Goal: Transaction & Acquisition: Download file/media

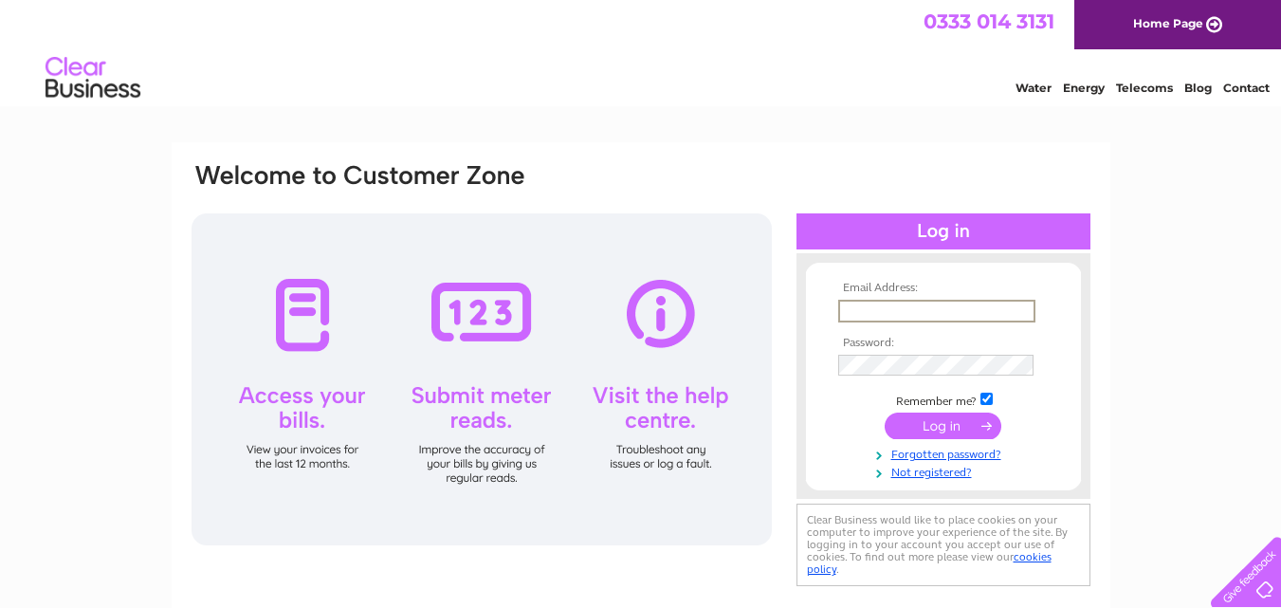
click at [907, 310] on input "text" at bounding box center [936, 311] width 197 height 23
type input "malcolm.cheese@sky.com"
click at [950, 430] on input "submit" at bounding box center [943, 426] width 117 height 27
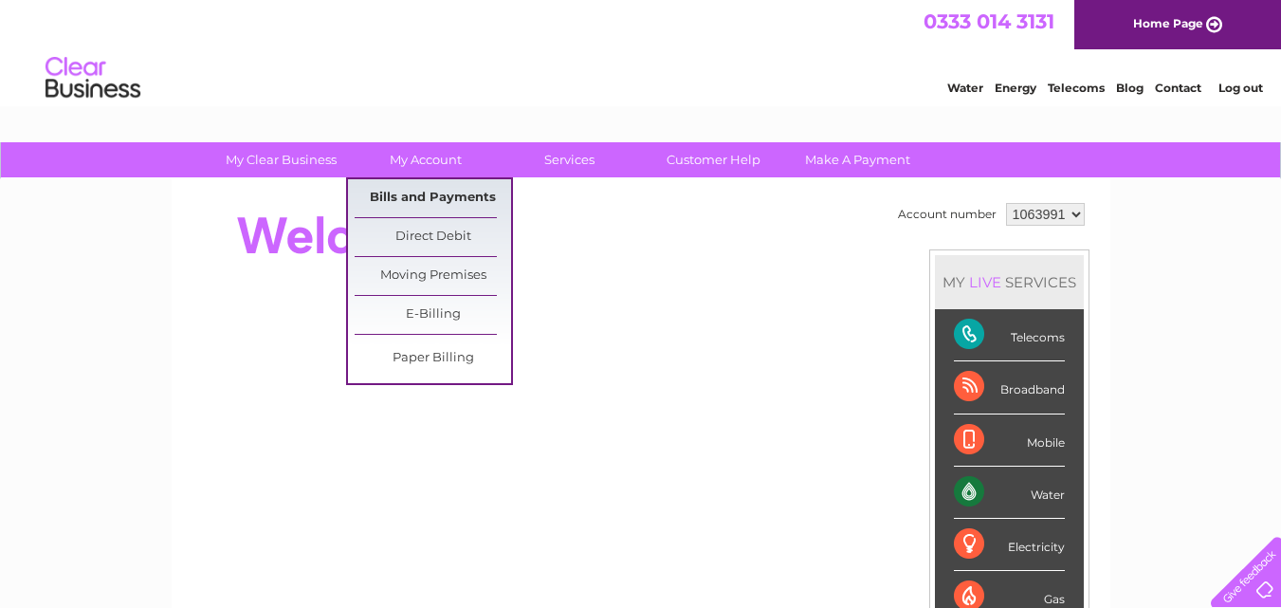
click at [427, 196] on link "Bills and Payments" at bounding box center [433, 198] width 156 height 38
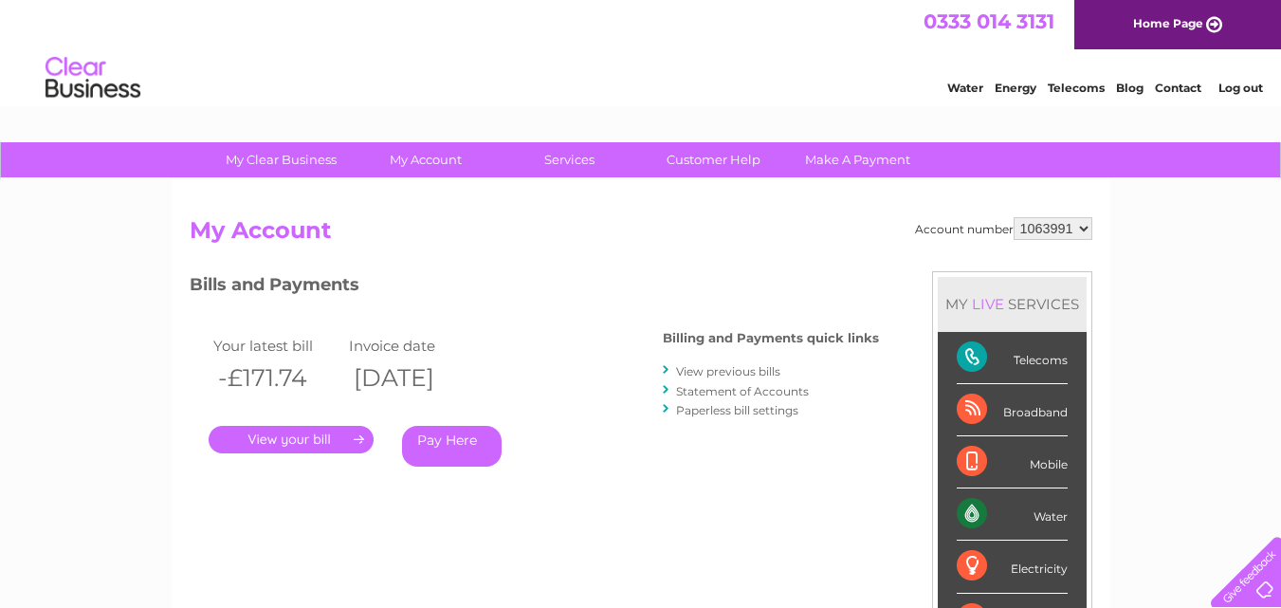
click at [301, 439] on link "." at bounding box center [291, 440] width 165 height 28
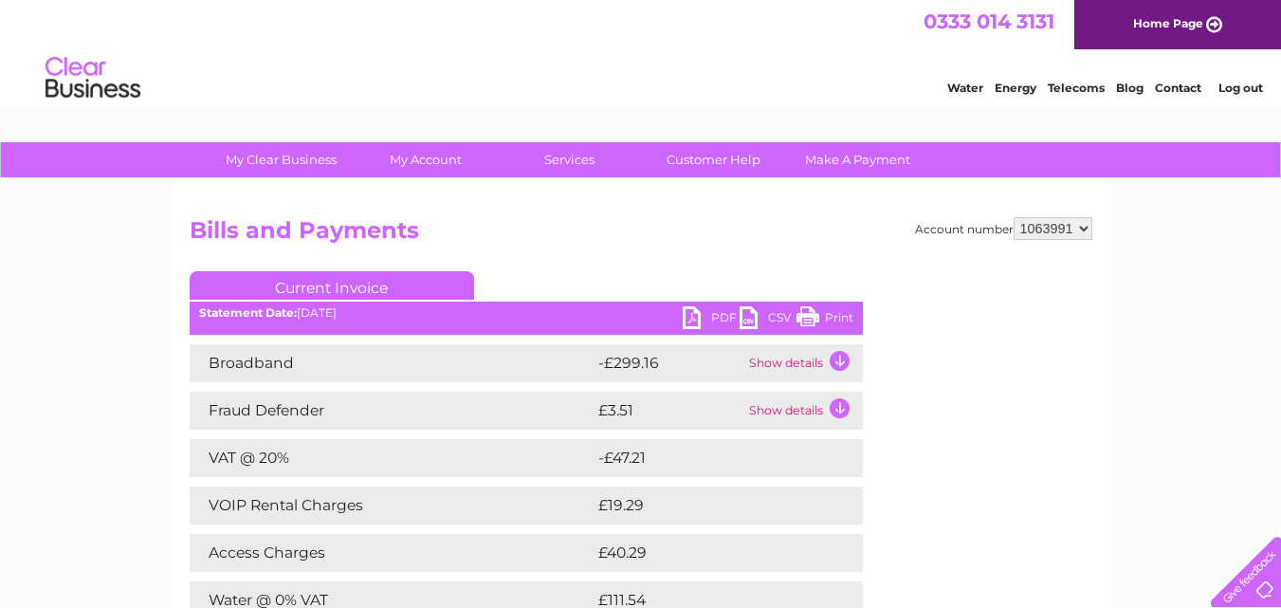
click at [690, 315] on link "PDF" at bounding box center [711, 320] width 57 height 28
click at [1247, 86] on link "Log out" at bounding box center [1241, 88] width 45 height 14
